Goal: Find specific page/section: Find specific page/section

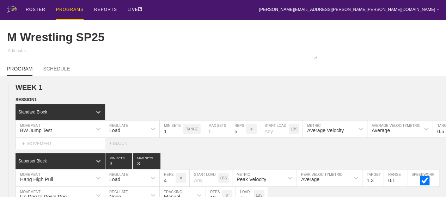
click at [61, 8] on div "PROGRAMS" at bounding box center [69, 10] width 27 height 20
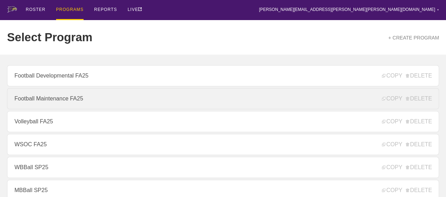
click at [54, 103] on link "Football Maintenance FA25" at bounding box center [223, 98] width 432 height 21
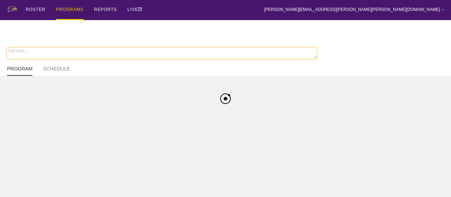
type textarea "x"
type input "Football Maintenance FA25"
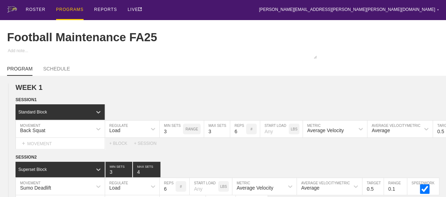
click at [287, 28] on div "Football Maintenance FA25" at bounding box center [223, 37] width 432 height 35
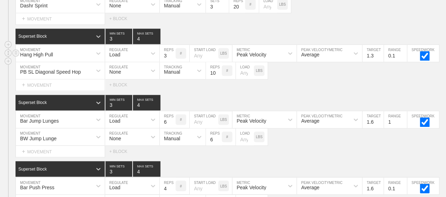
scroll to position [1945, 0]
